Goal: Check status: Check status

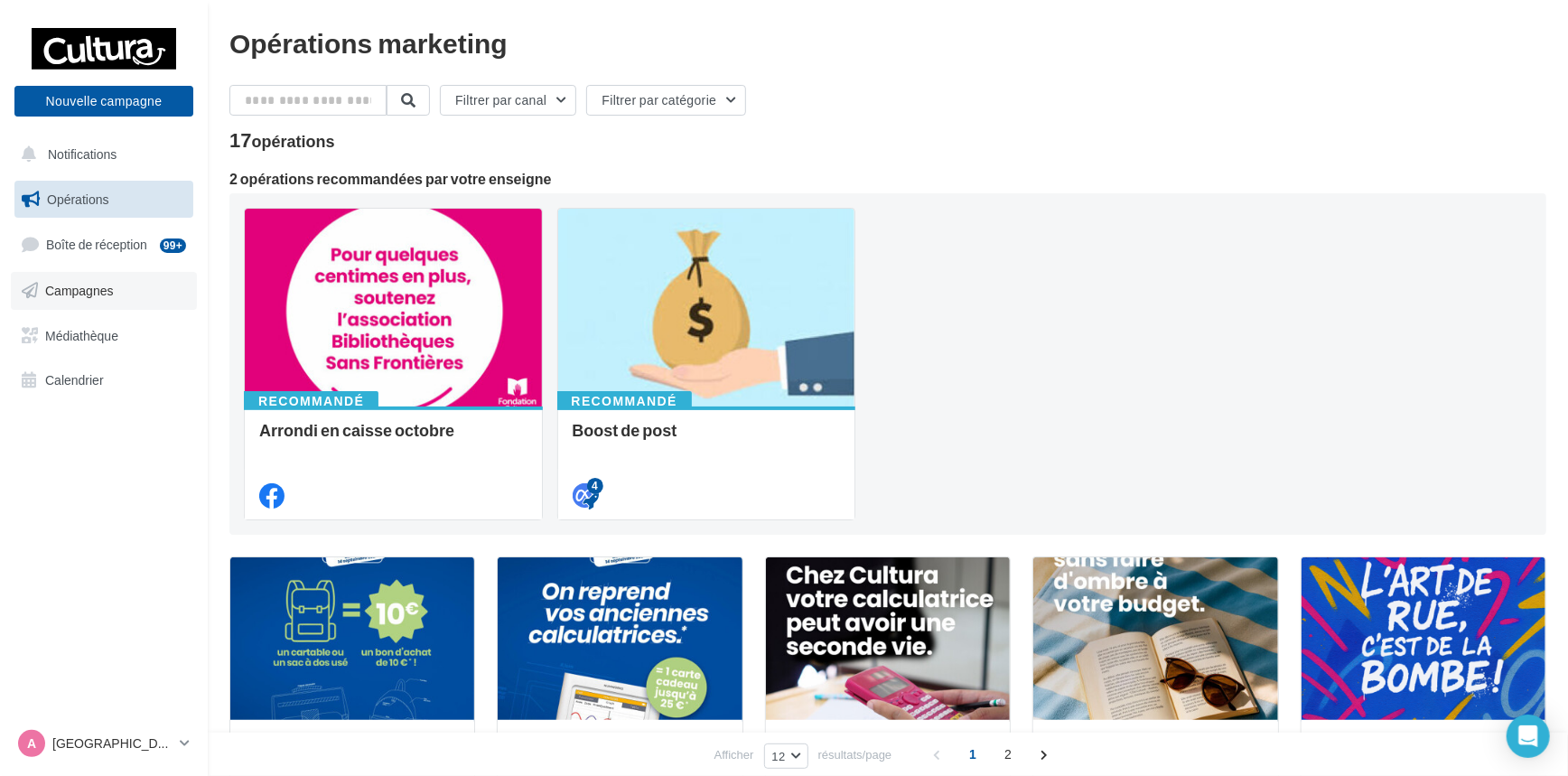
click at [75, 289] on span "Campagnes" at bounding box center [79, 290] width 69 height 16
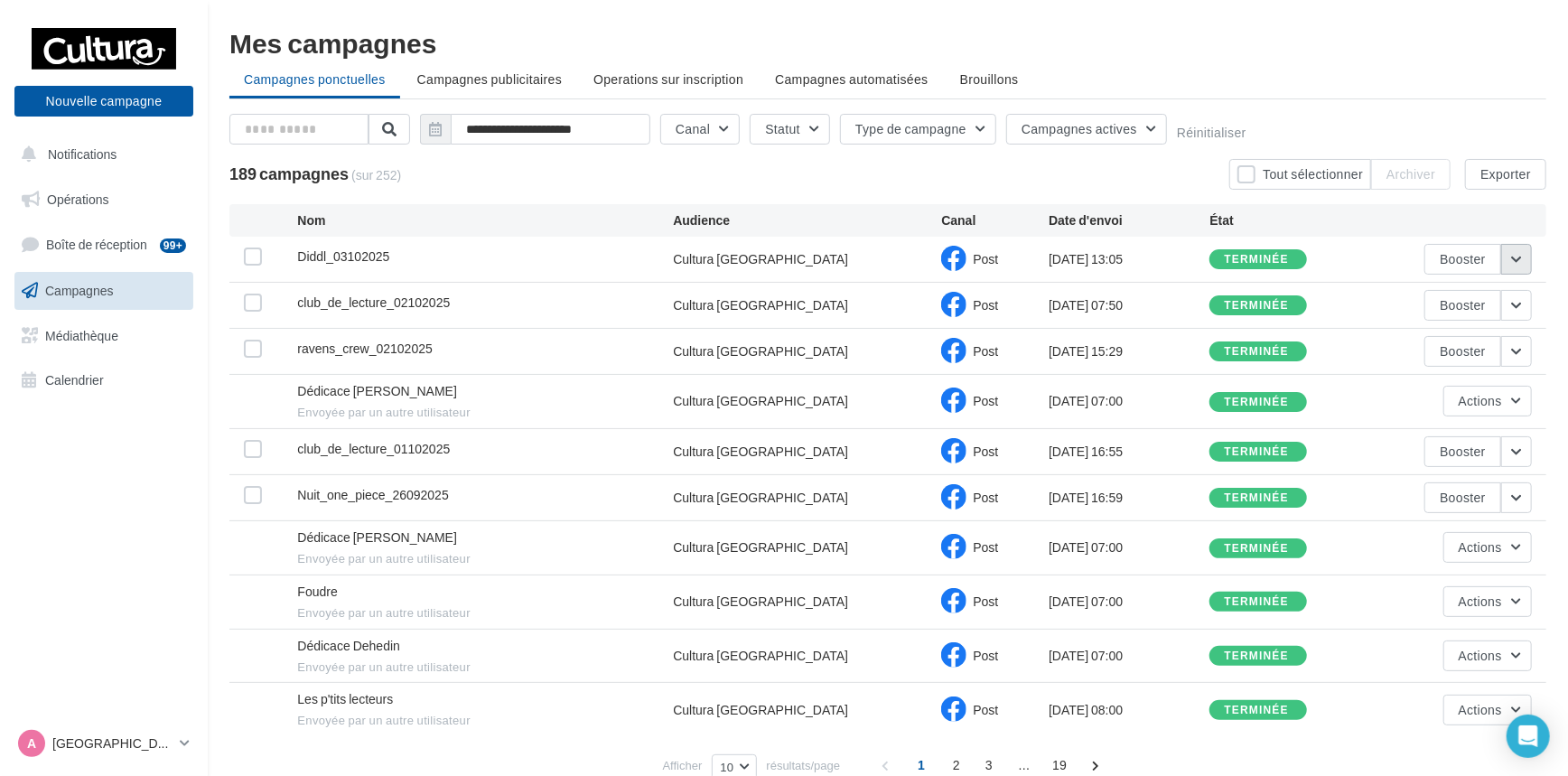
click at [1521, 254] on button "button" at bounding box center [1516, 259] width 30 height 30
click at [1454, 298] on button "Voir les résultats" at bounding box center [1442, 302] width 180 height 47
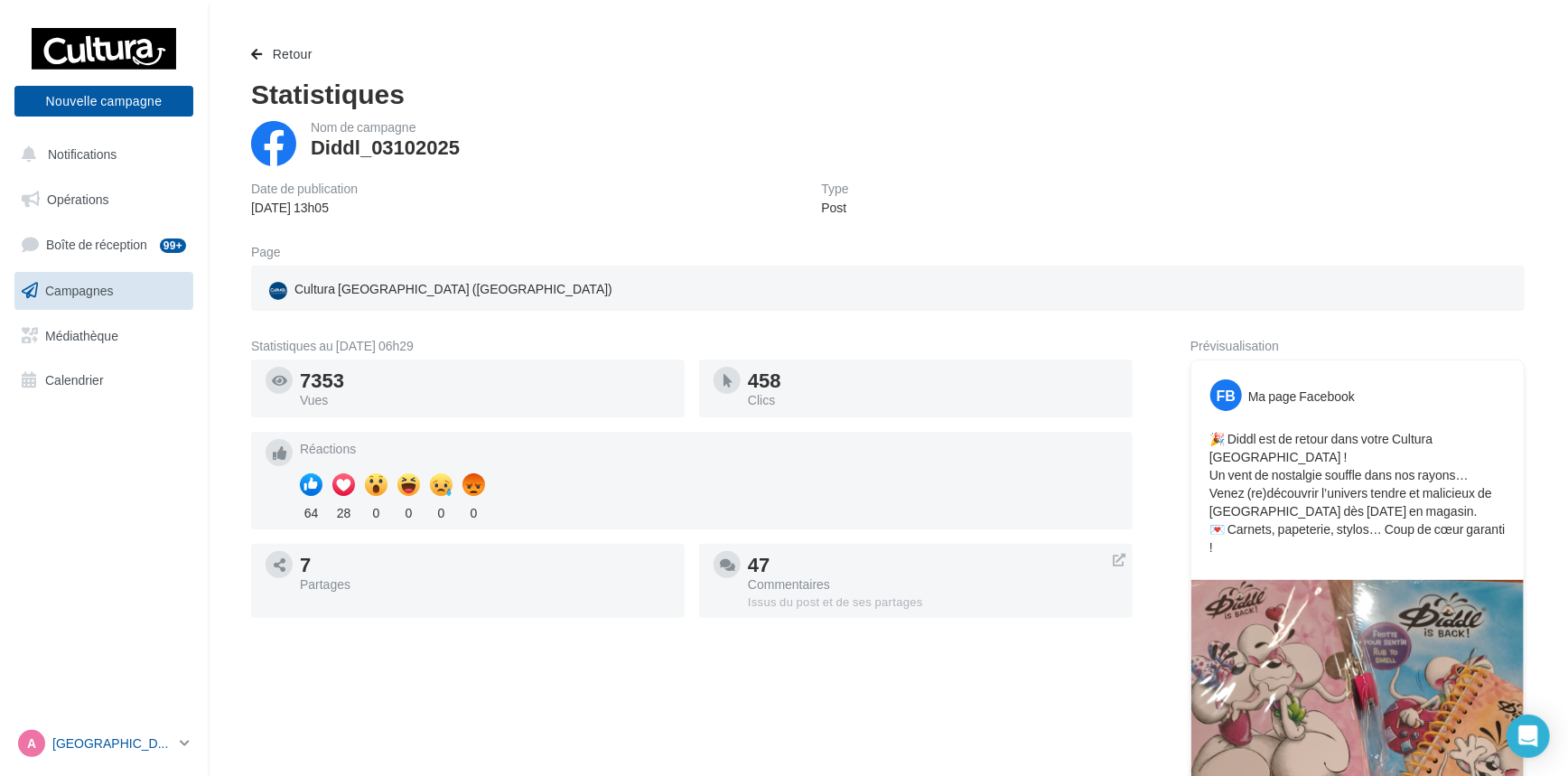
click at [185, 741] on icon at bounding box center [184, 744] width 10 height 16
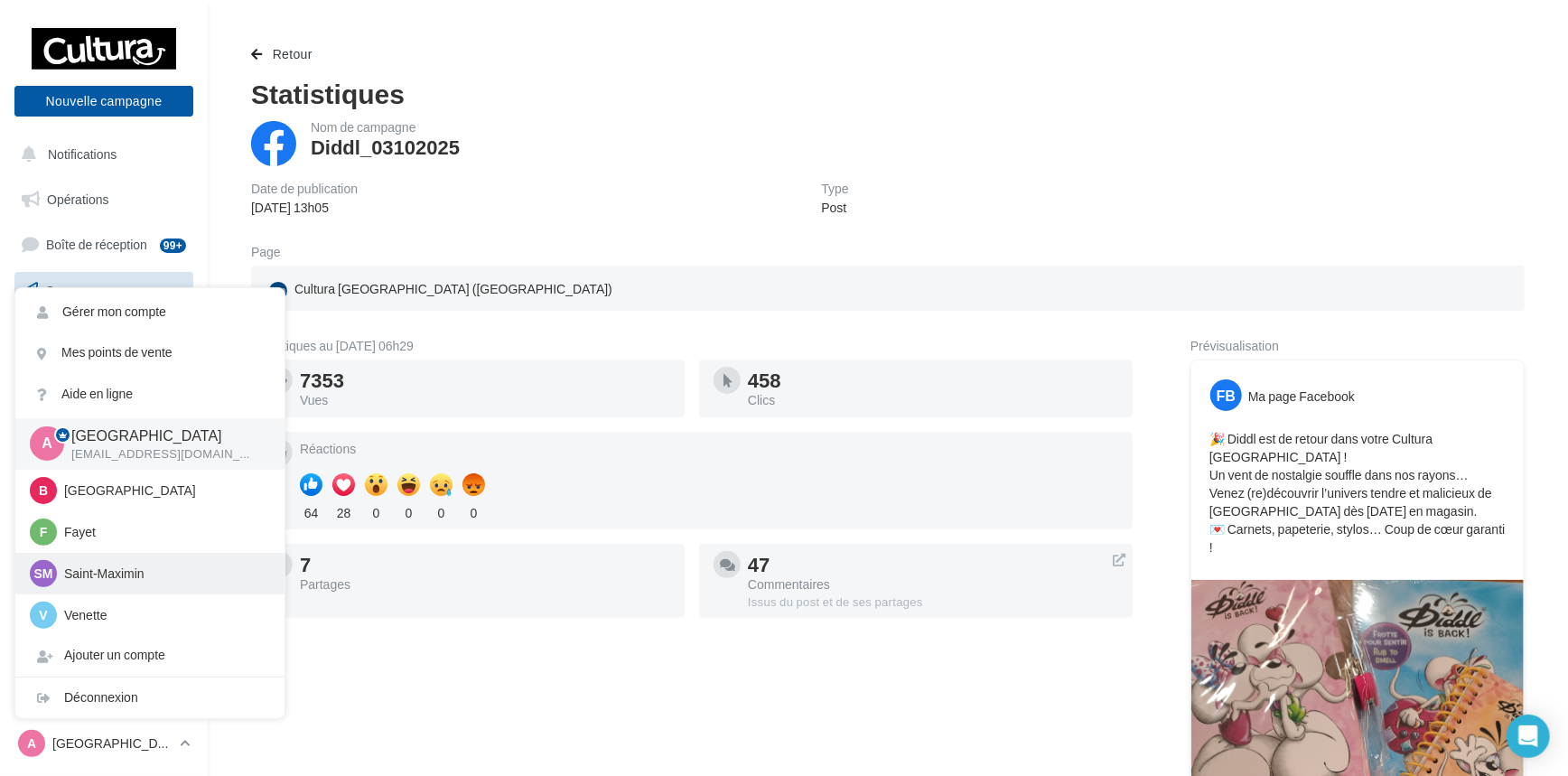
click at [118, 570] on p "Saint-Maximin" at bounding box center [163, 574] width 199 height 18
